Goal: Task Accomplishment & Management: Manage account settings

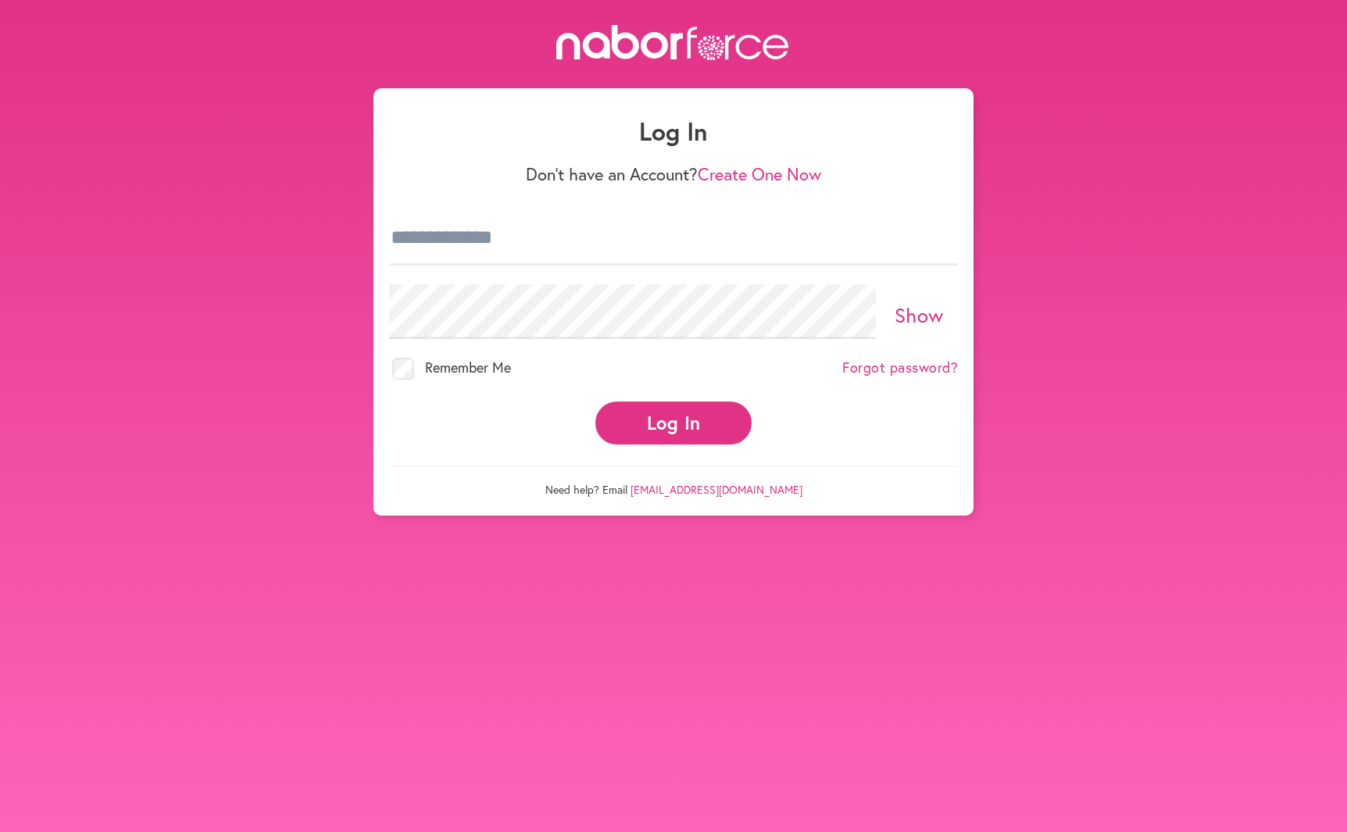
click at [389, 266] on div at bounding box center [389, 266] width 0 height 0
type input "**********"
click at [678, 433] on button "Log In" at bounding box center [673, 422] width 156 height 43
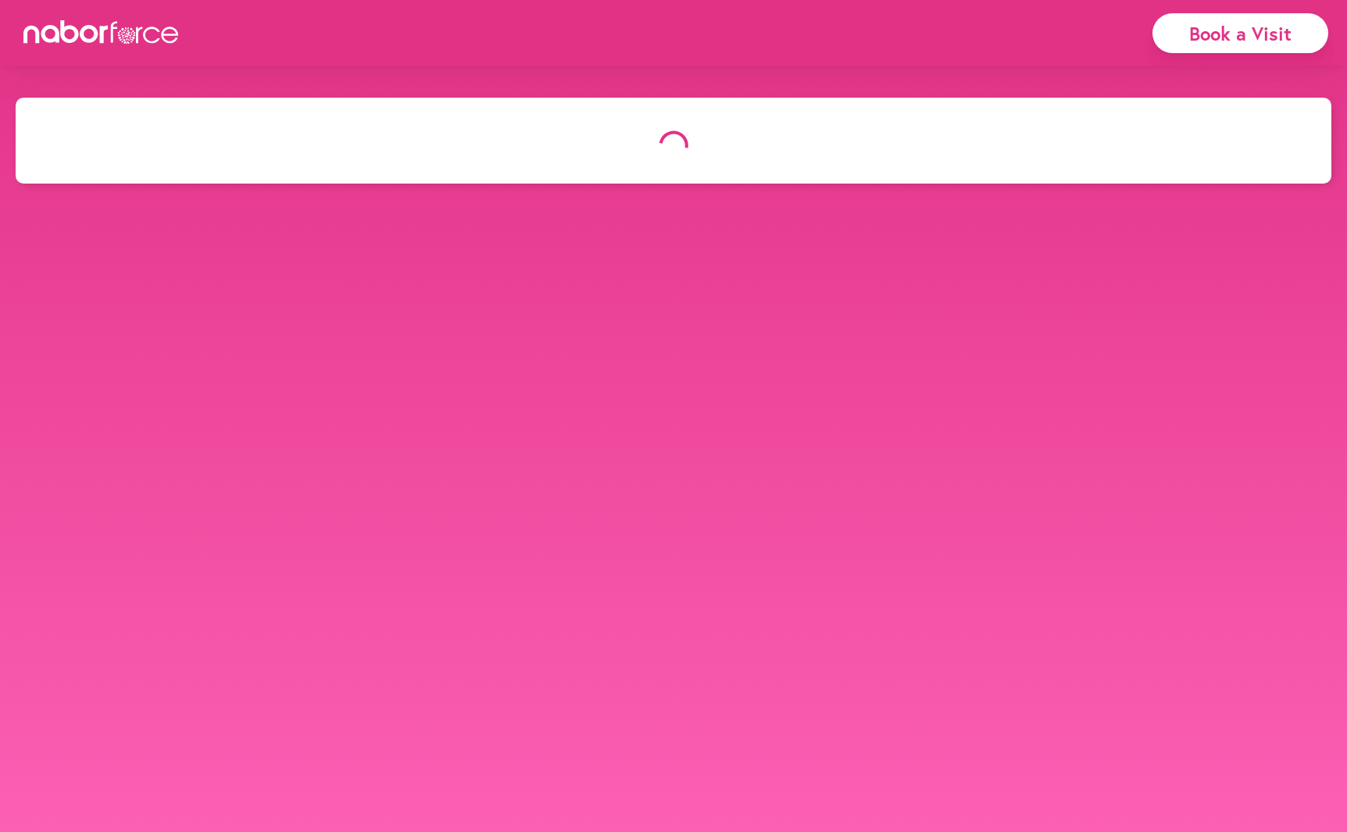
click at [70, 36] on icon at bounding box center [101, 31] width 156 height 23
click at [124, 31] on icon at bounding box center [101, 31] width 156 height 23
click at [104, 31] on icon at bounding box center [104, 35] width 9 height 18
click at [141, 33] on icon at bounding box center [101, 31] width 156 height 23
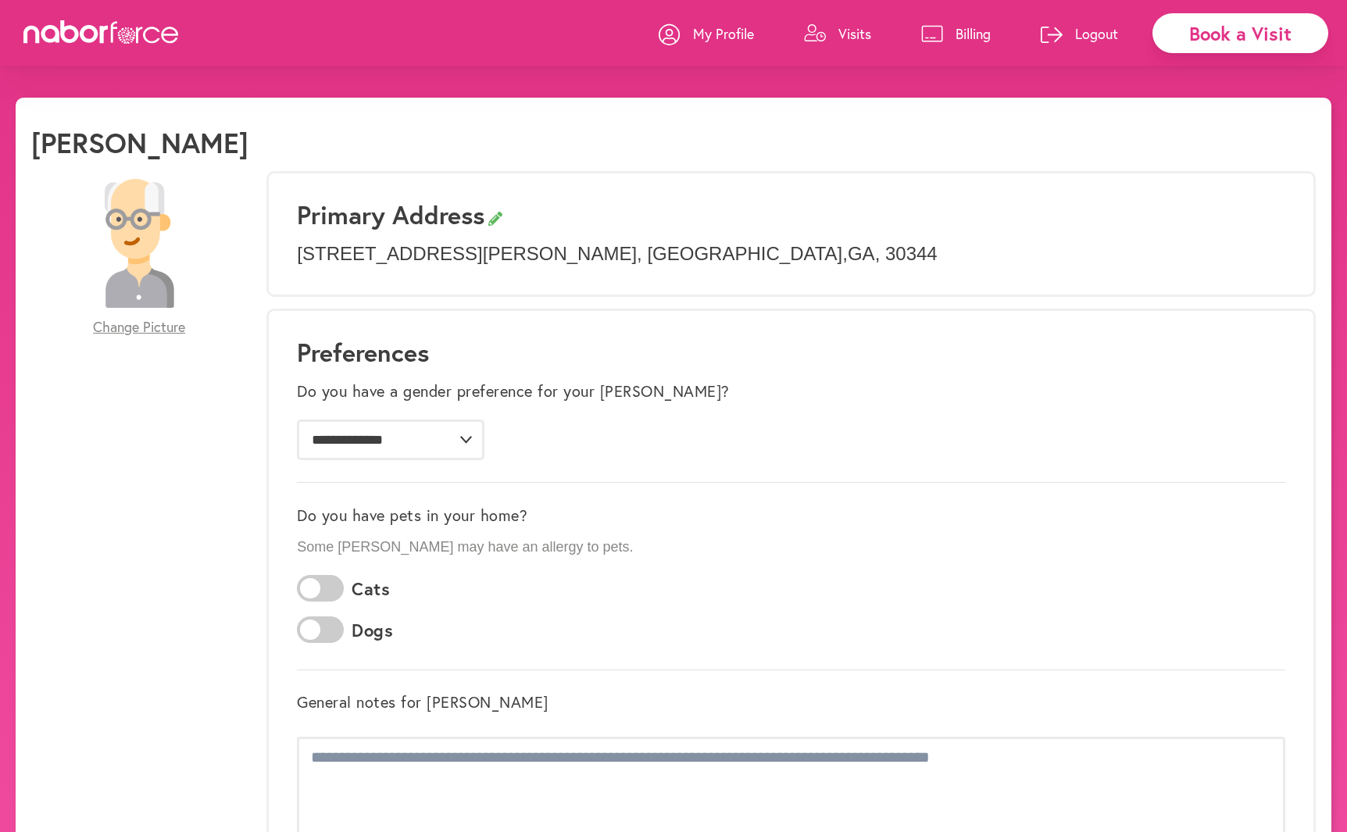
click at [973, 34] on p "Billing" at bounding box center [972, 33] width 35 height 19
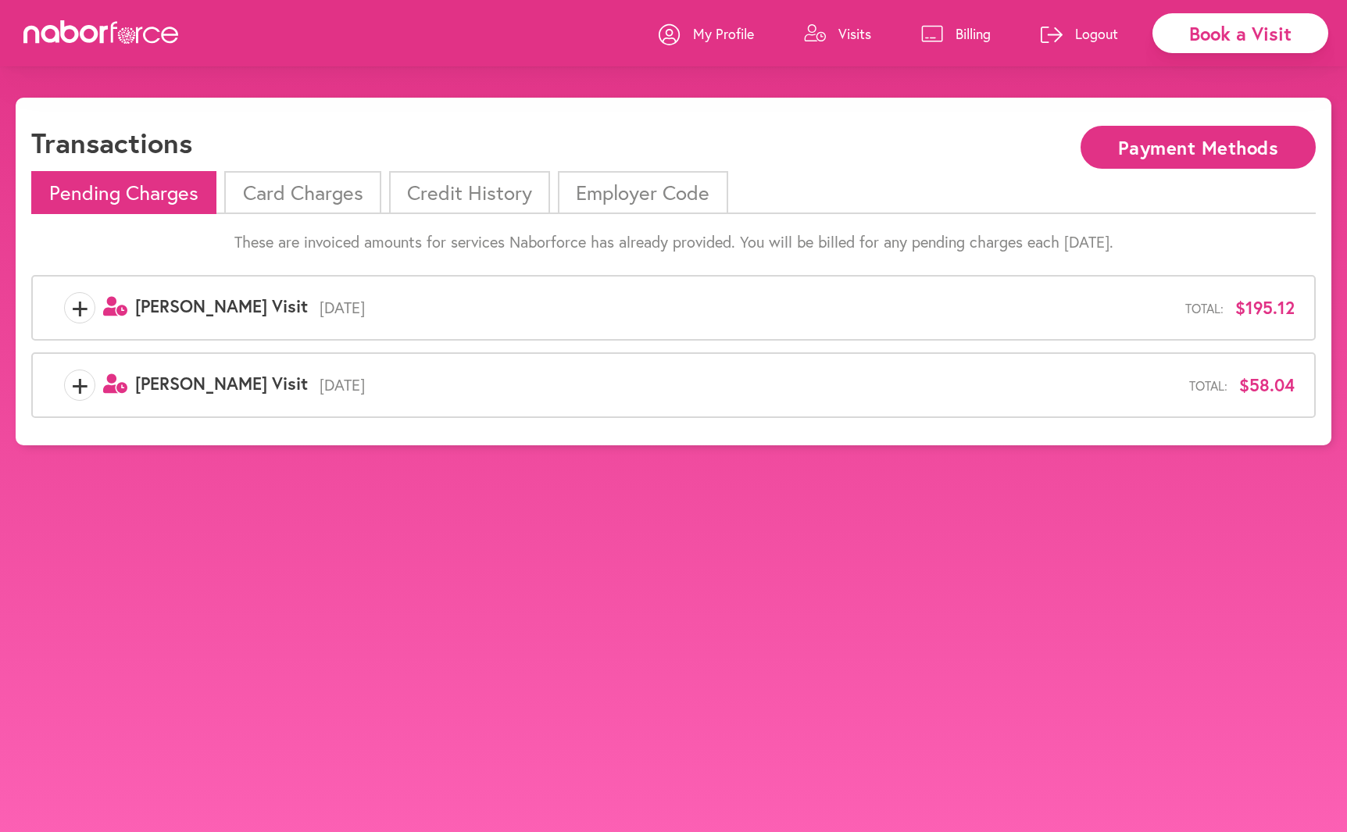
click at [1165, 144] on button "Payment Methods" at bounding box center [1197, 147] width 235 height 43
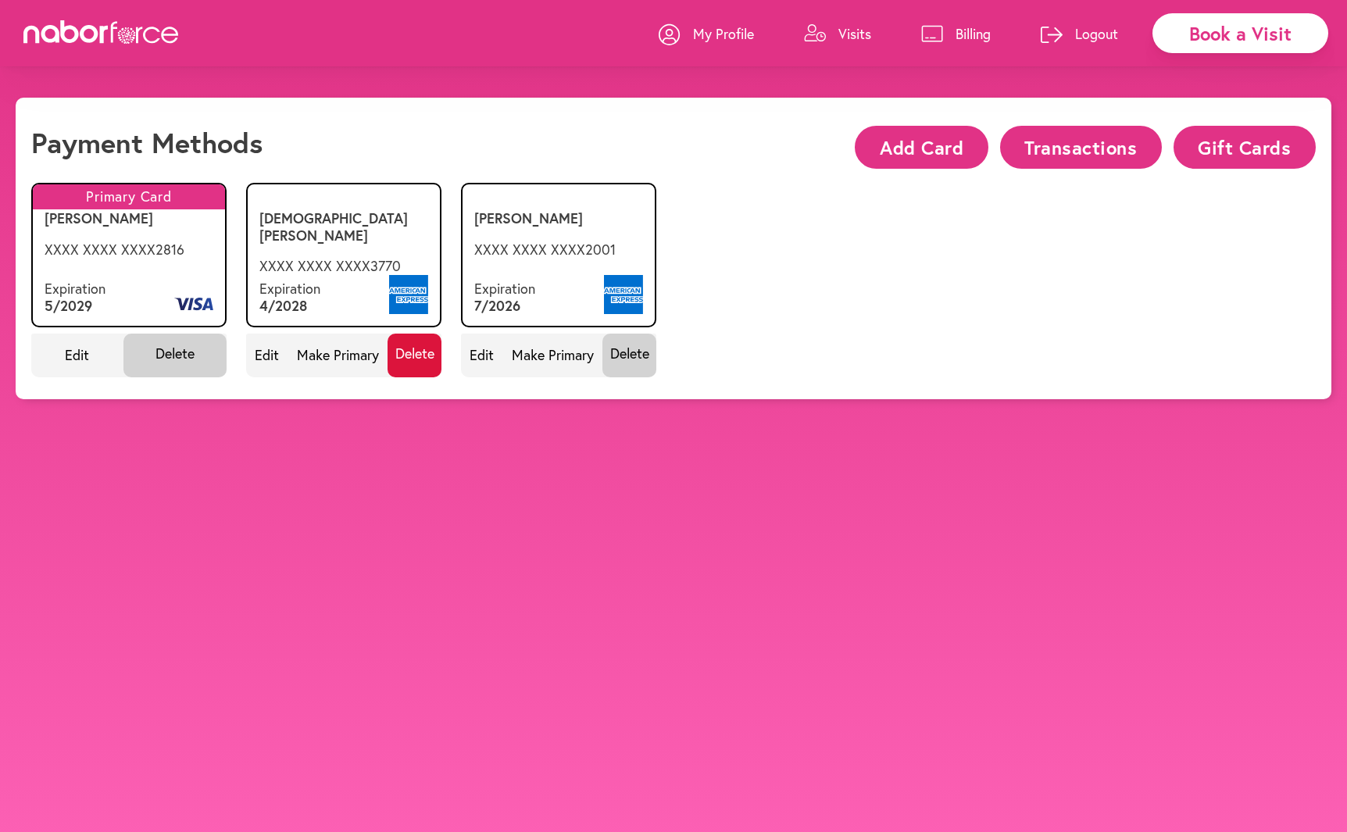
click at [416, 354] on span "Delete" at bounding box center [414, 356] width 54 height 44
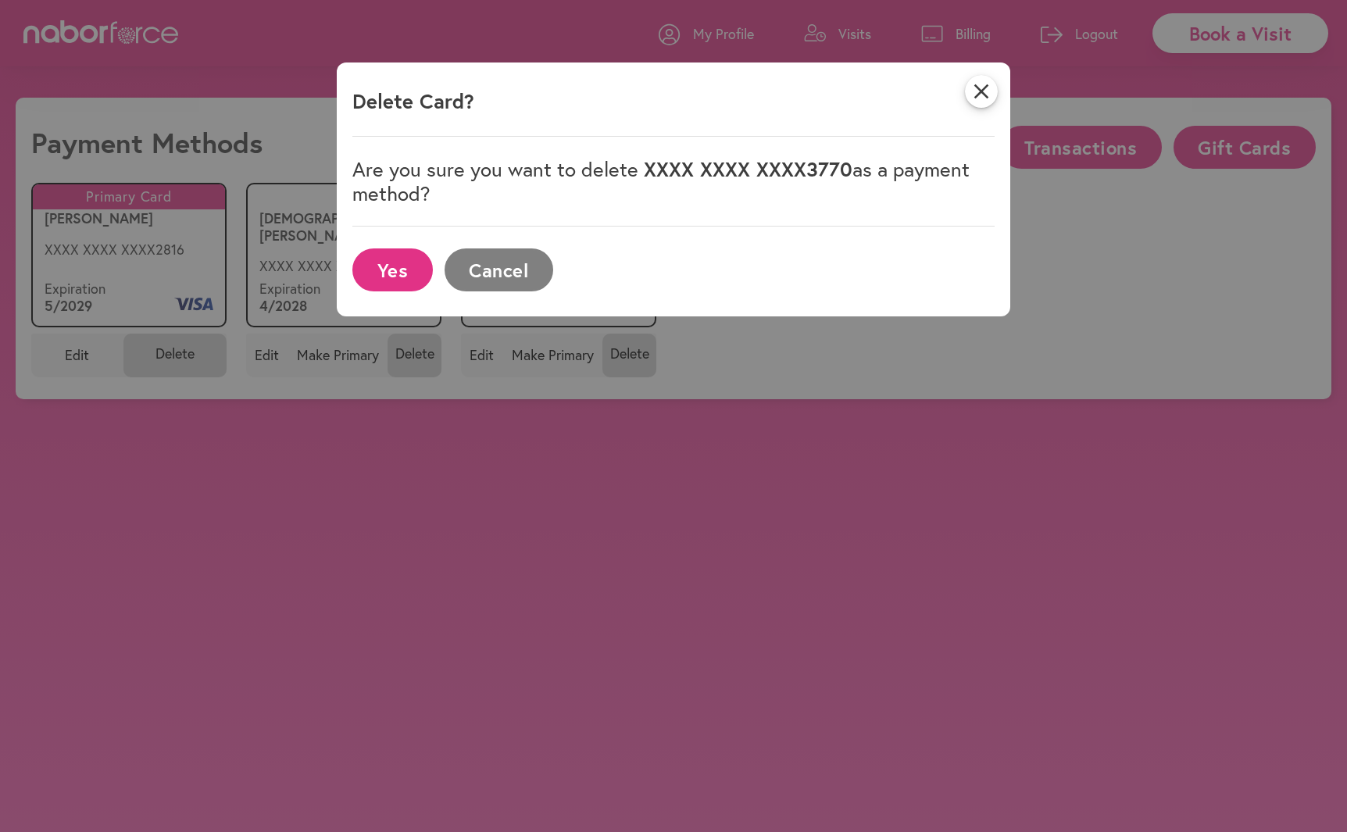
click at [398, 272] on button "Yes" at bounding box center [392, 269] width 80 height 43
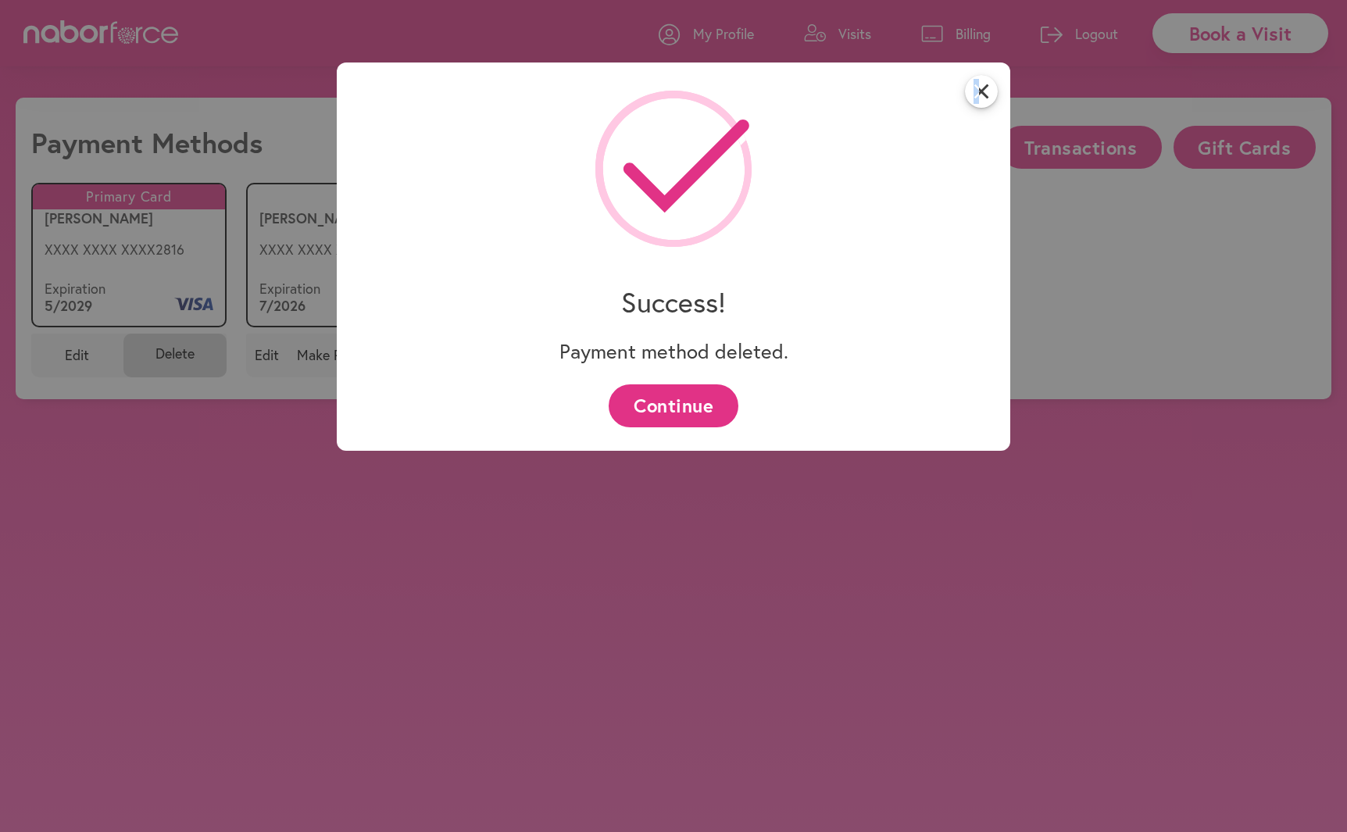
click at [975, 92] on icon "close" at bounding box center [981, 91] width 33 height 33
